Goal: Task Accomplishment & Management: Complete application form

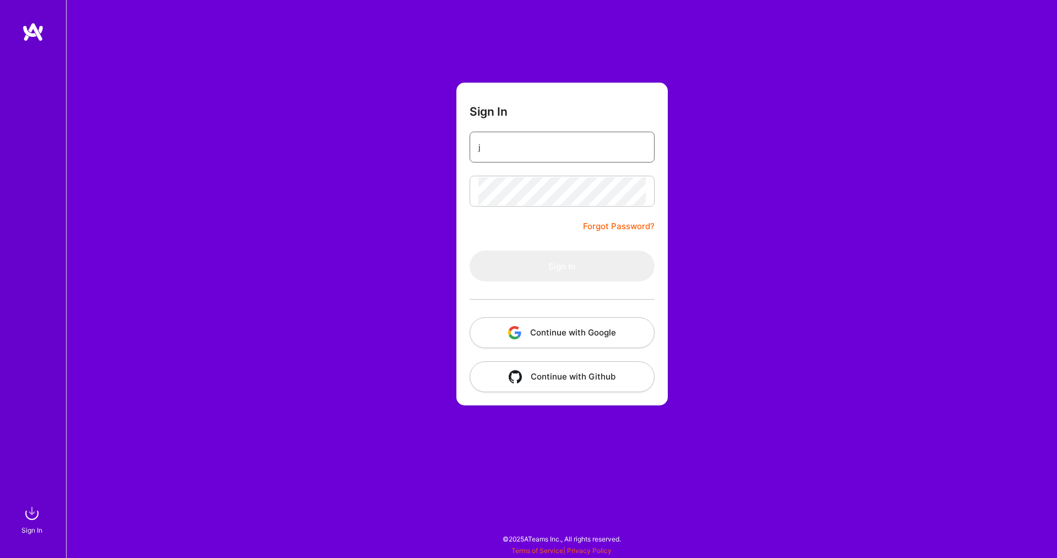
type input "[PERSON_NAME][EMAIL_ADDRESS][PERSON_NAME][DOMAIN_NAME]"
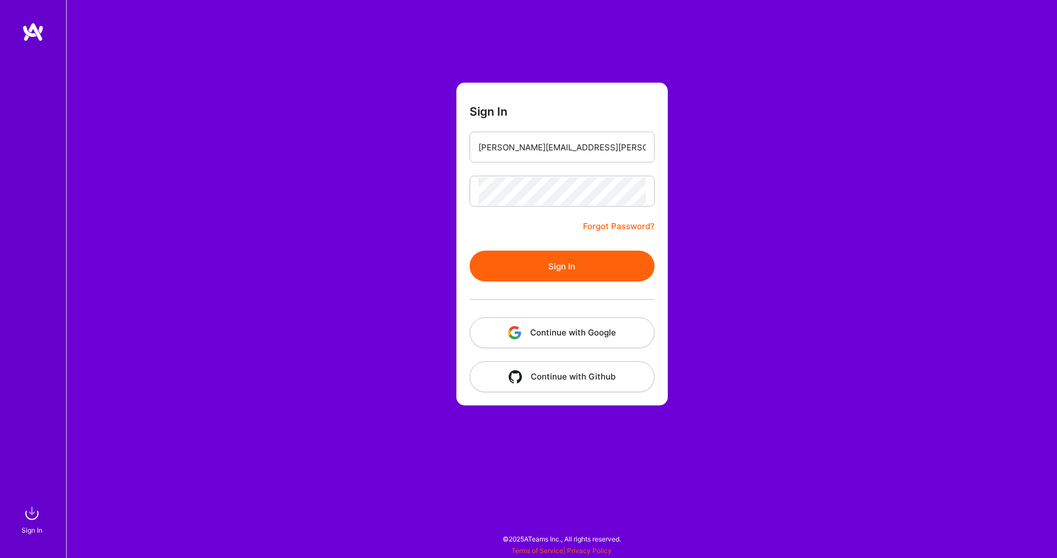
click at [524, 263] on button "Sign In" at bounding box center [562, 266] width 185 height 31
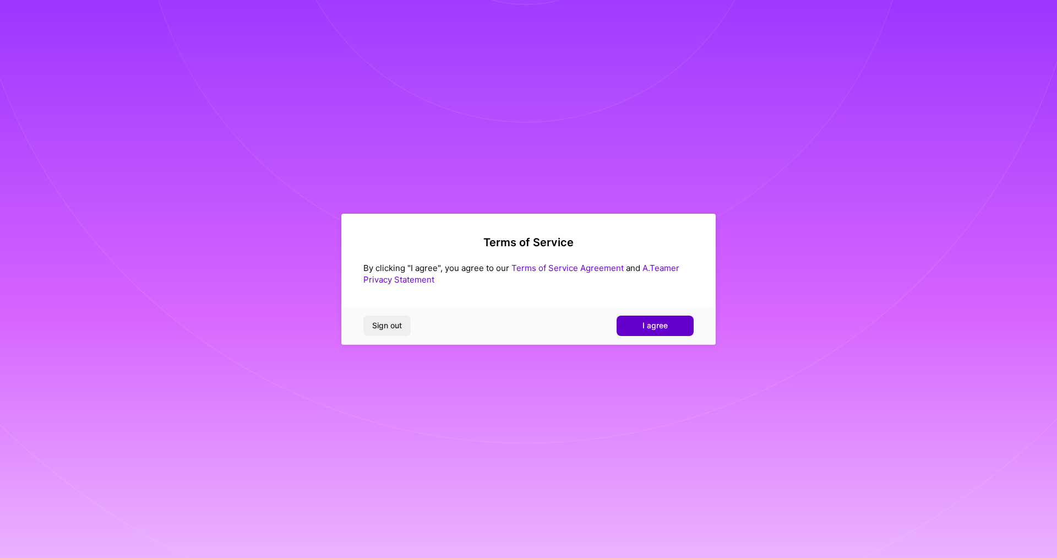
click at [642, 326] on button "I agree" at bounding box center [655, 326] width 77 height 20
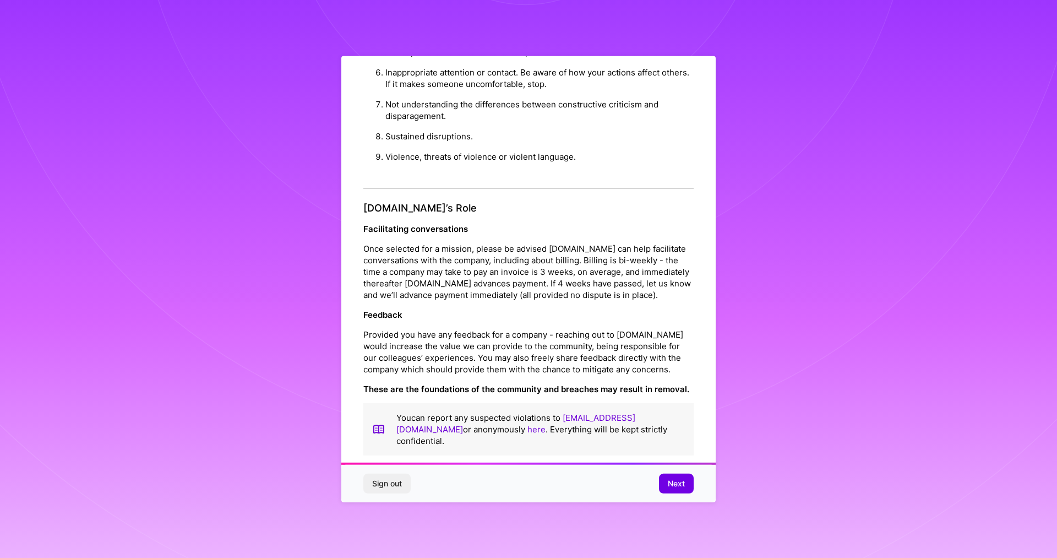
scroll to position [1137, 0]
click at [680, 489] on span "Next" at bounding box center [676, 483] width 17 height 11
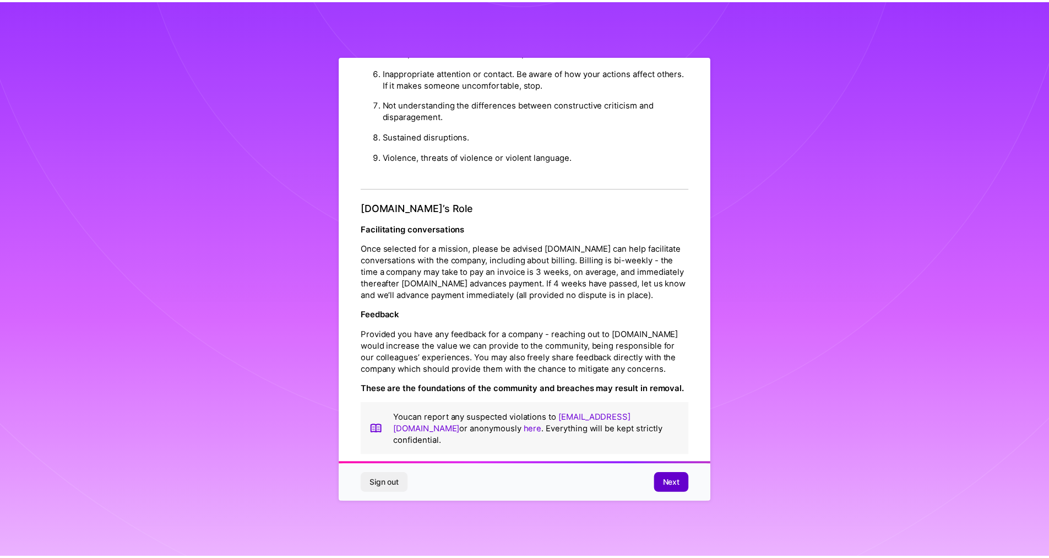
scroll to position [0, 0]
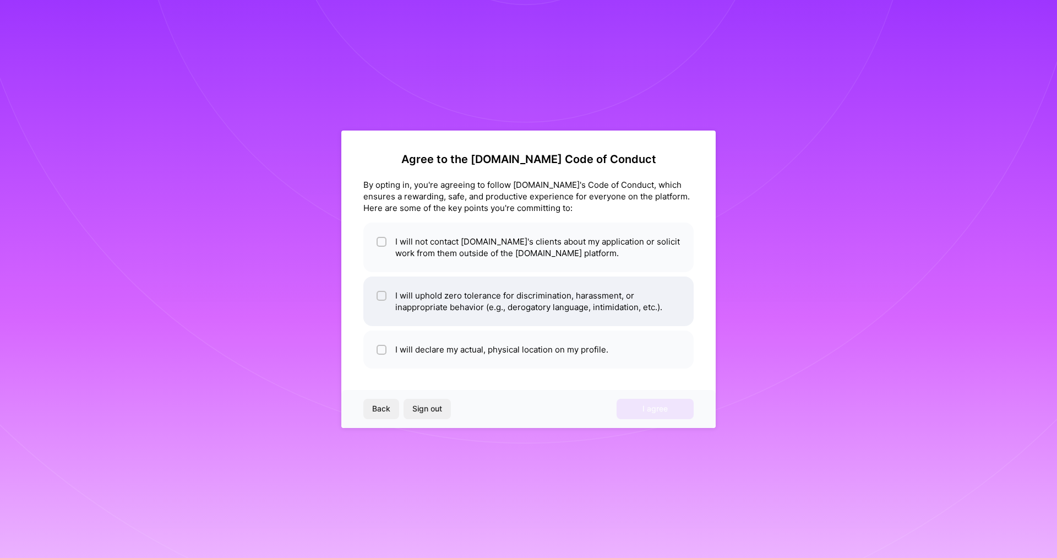
click at [387, 292] on li "I will uphold zero tolerance for discrimination, harassment, or inappropriate b…" at bounding box center [529, 301] width 330 height 50
checkbox input "true"
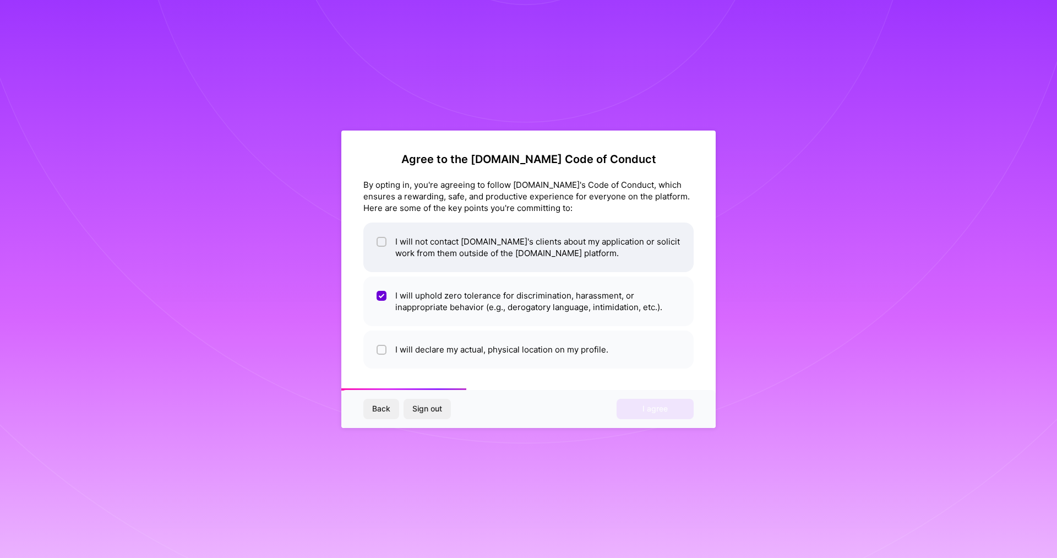
click at [388, 244] on li "I will not contact A.Team's clients about my application or solicit work from t…" at bounding box center [529, 248] width 330 height 50
checkbox input "true"
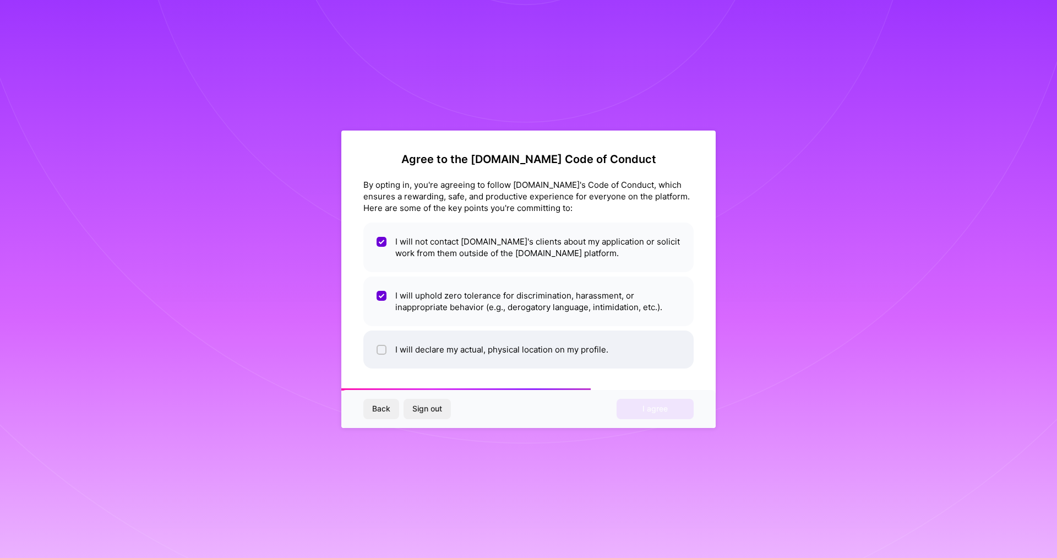
click at [389, 346] on li "I will declare my actual, physical location on my profile." at bounding box center [529, 349] width 330 height 38
checkbox input "true"
click at [659, 413] on span "I agree" at bounding box center [655, 408] width 25 height 11
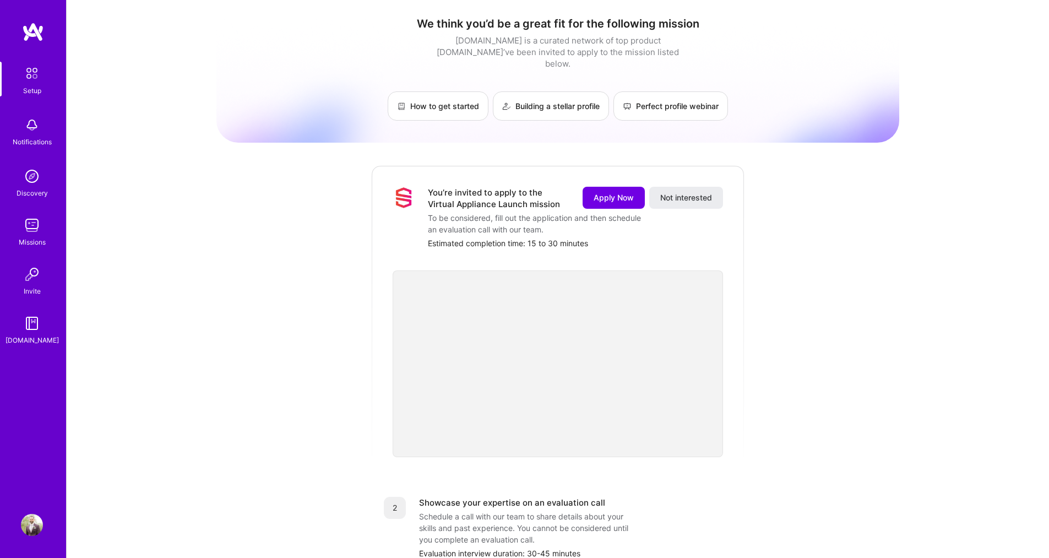
click at [22, 189] on div "Discovery" at bounding box center [32, 193] width 31 height 12
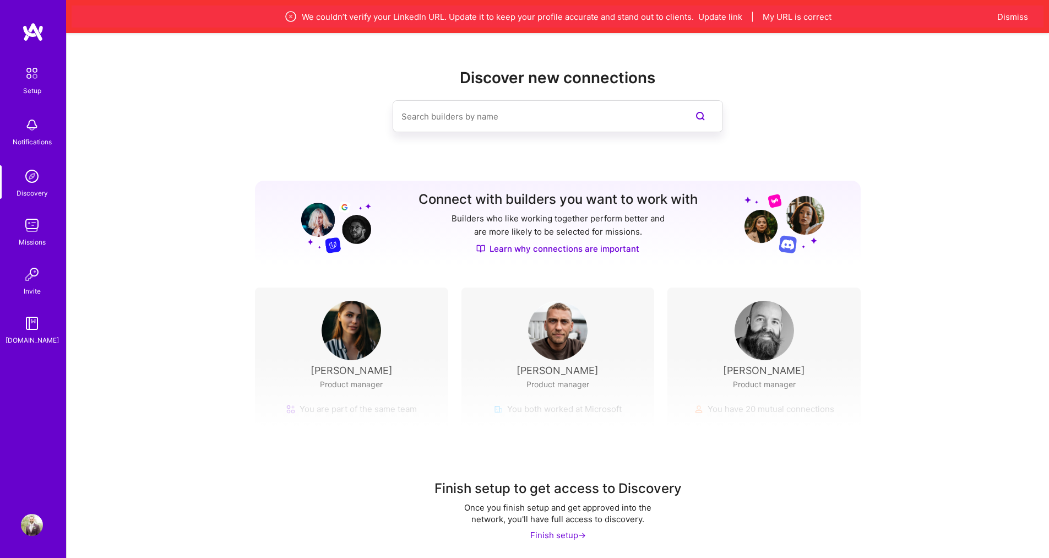
click at [460, 112] on input at bounding box center [536, 116] width 269 height 28
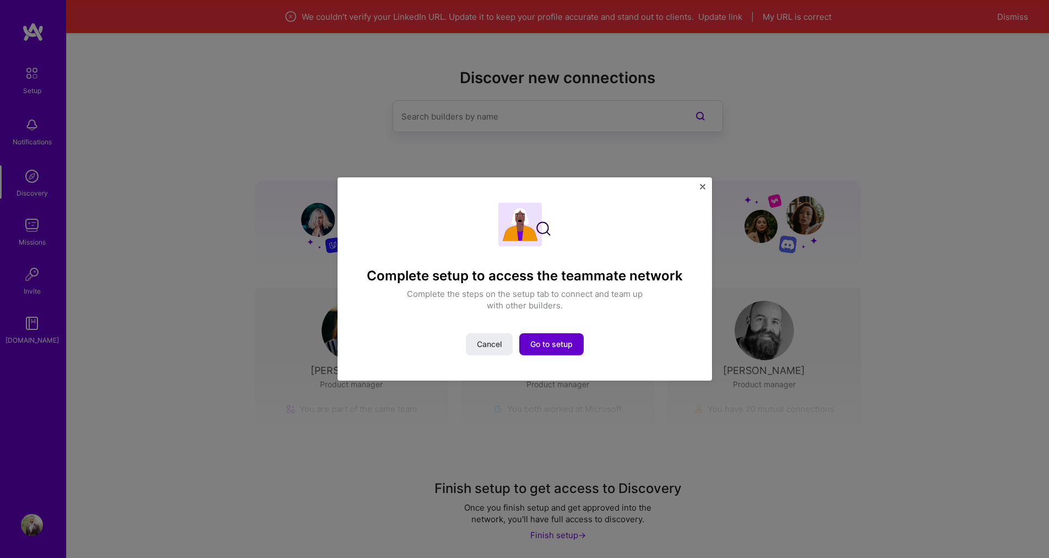
click at [555, 344] on span "Go to setup" at bounding box center [551, 344] width 42 height 11
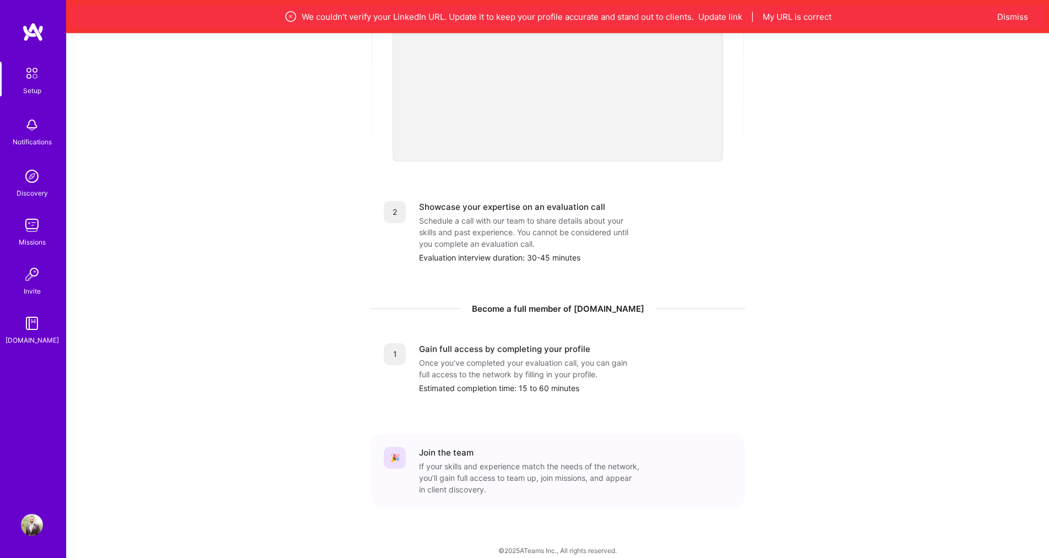
scroll to position [164, 0]
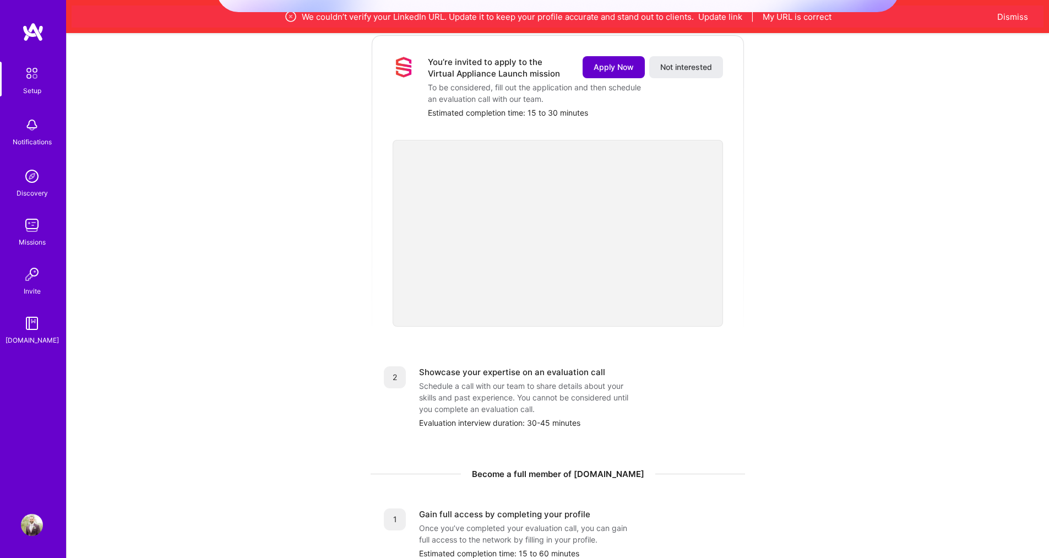
click at [603, 62] on span "Apply Now" at bounding box center [614, 67] width 40 height 11
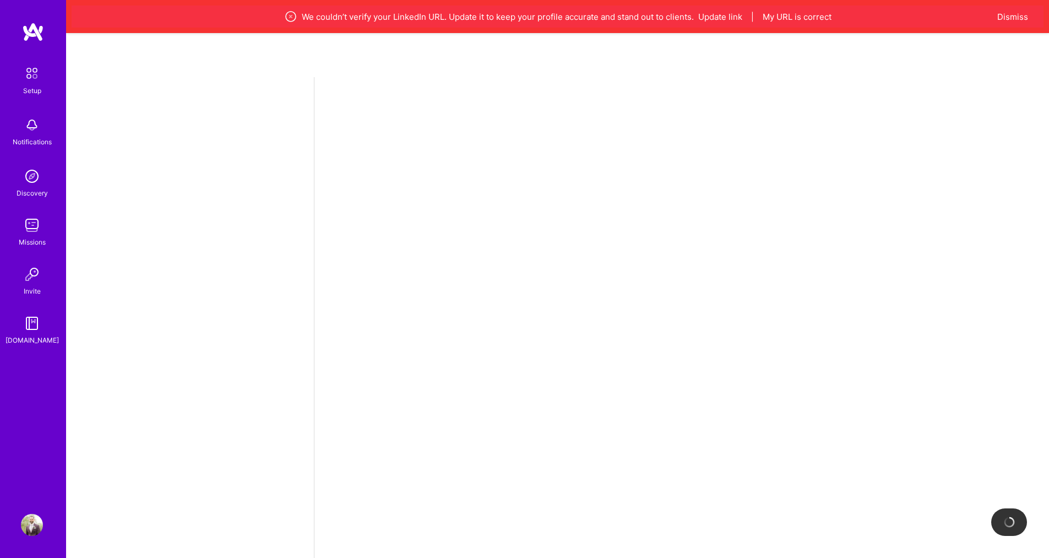
select select "US"
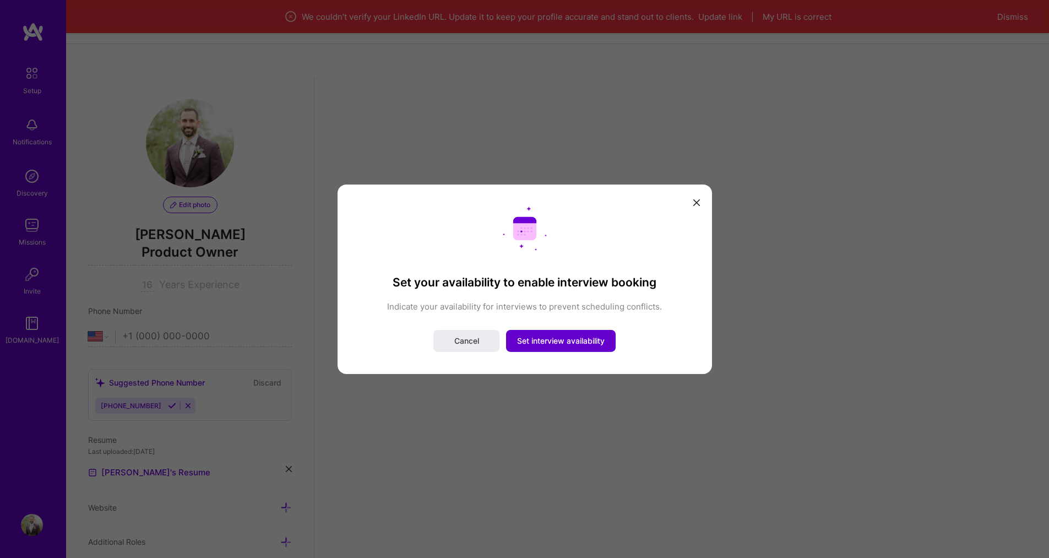
click at [546, 346] on button "Set interview availability" at bounding box center [561, 341] width 110 height 22
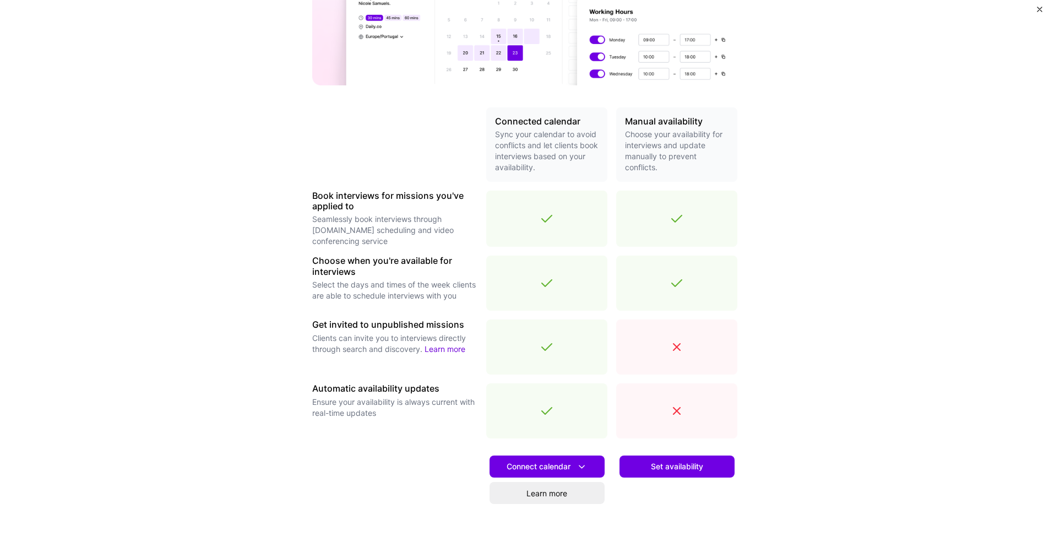
scroll to position [214, 0]
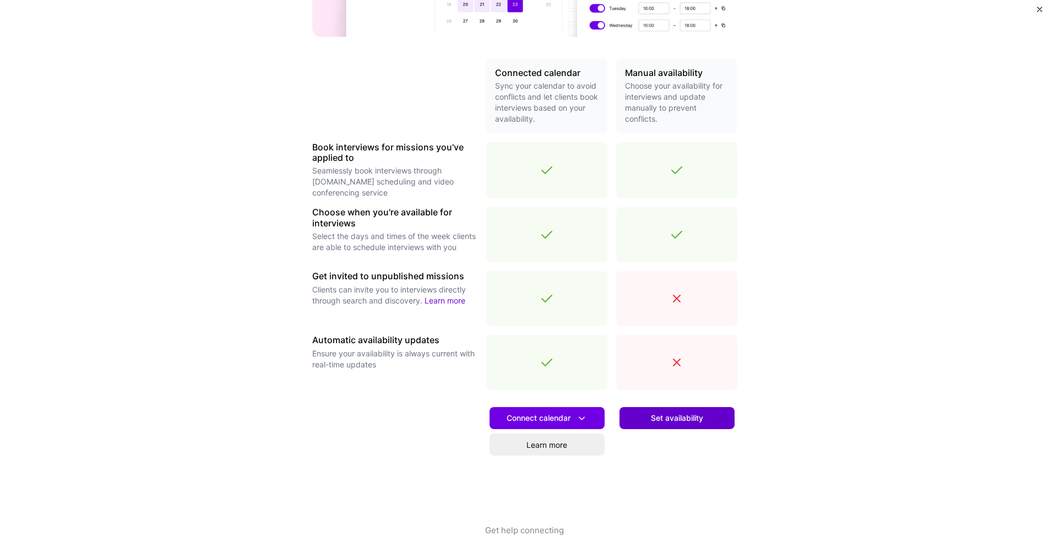
click at [679, 426] on button "Set availability" at bounding box center [677, 418] width 115 height 22
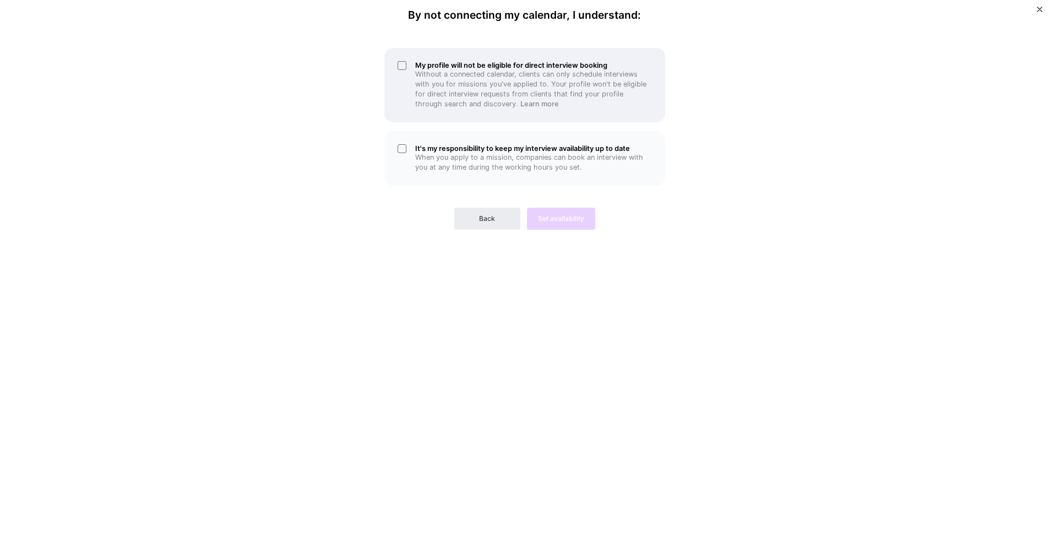
click at [402, 76] on div "My profile will not be eligible for direct interview booking Without a connecte…" at bounding box center [524, 85] width 281 height 74
click at [408, 147] on div "It's my responsibility to keep my interview availability up to date When you ap…" at bounding box center [524, 158] width 281 height 55
click at [578, 213] on button "Set availability" at bounding box center [561, 219] width 68 height 22
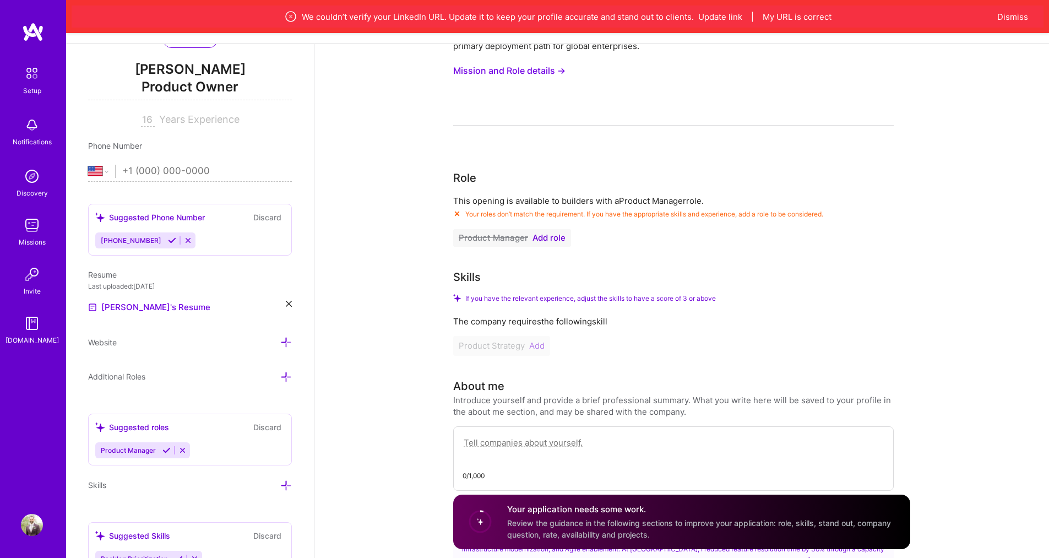
click at [551, 235] on span "Add role" at bounding box center [549, 238] width 33 height 9
